Goal: Task Accomplishment & Management: Manage account settings

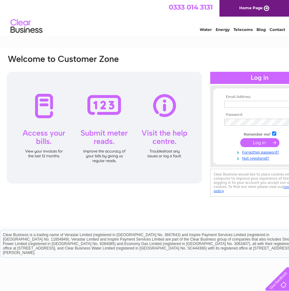
type input "robertvheley@gmail.com"
click at [253, 144] on input "submit" at bounding box center [259, 142] width 39 height 9
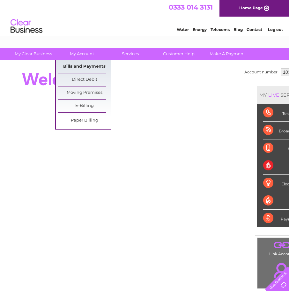
click at [81, 65] on link "Bills and Payments" at bounding box center [84, 66] width 53 height 13
click at [80, 65] on link "Bills and Payments" at bounding box center [84, 66] width 53 height 13
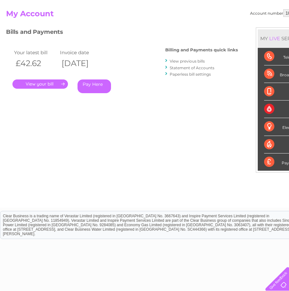
scroll to position [32, 0]
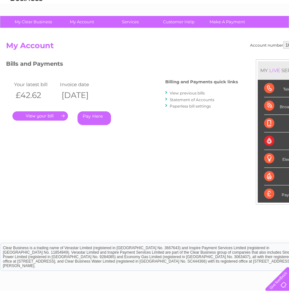
click at [34, 117] on link "." at bounding box center [40, 115] width 56 height 9
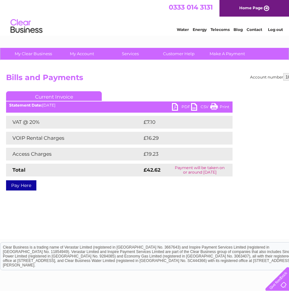
click at [214, 107] on link "Print" at bounding box center [219, 107] width 19 height 9
